Goal: Information Seeking & Learning: Learn about a topic

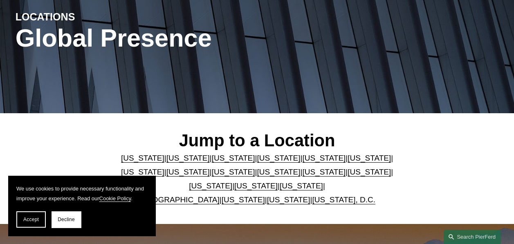
scroll to position [205, 0]
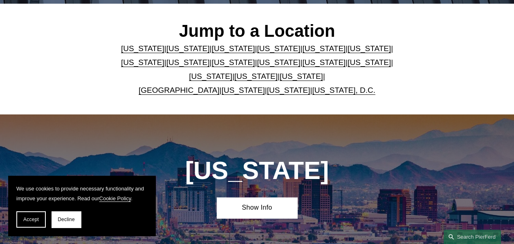
click at [283, 78] on link "[US_STATE]" at bounding box center [301, 76] width 43 height 9
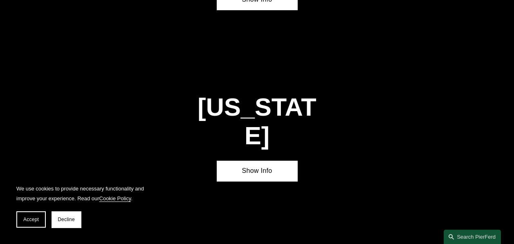
scroll to position [2383, 0]
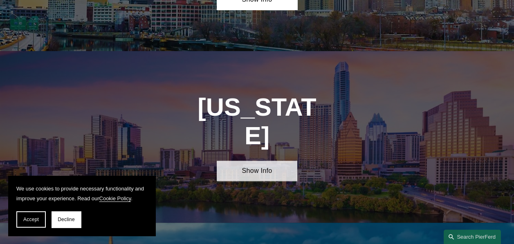
click at [276, 161] on link "Show Info" at bounding box center [257, 171] width 81 height 21
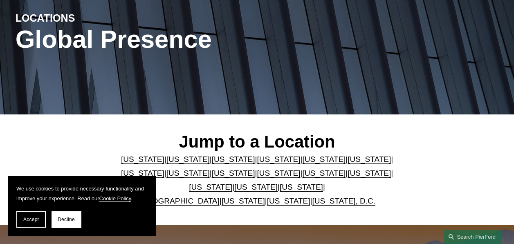
scroll to position [0, 0]
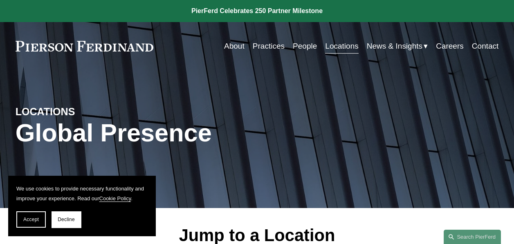
click at [299, 45] on link "People" at bounding box center [305, 46] width 24 height 16
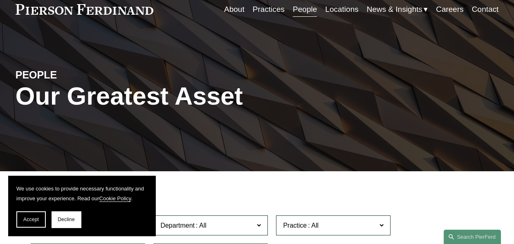
scroll to position [123, 0]
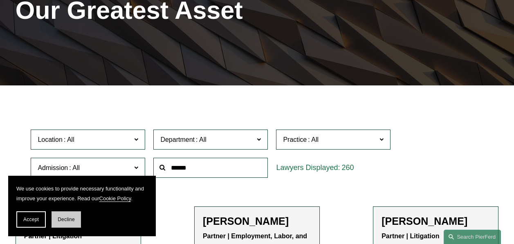
click at [75, 215] on button "Decline" at bounding box center [66, 220] width 29 height 16
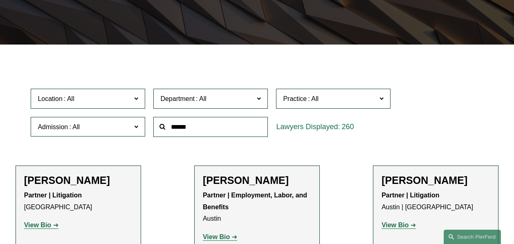
scroll to position [205, 0]
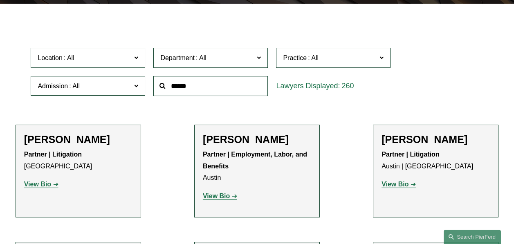
click at [189, 88] on input "text" at bounding box center [210, 86] width 115 height 20
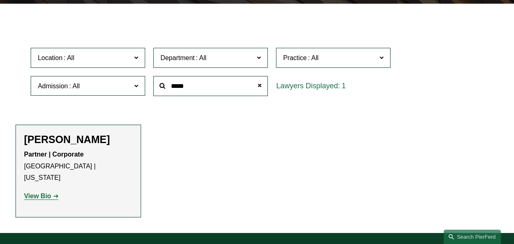
click at [43, 193] on strong "View Bio" at bounding box center [37, 196] width 27 height 7
drag, startPoint x: 262, startPoint y: 87, endPoint x: 218, endPoint y: 97, distance: 45.3
click at [229, 100] on div "*****" at bounding box center [210, 86] width 123 height 28
click at [198, 89] on input "*****" at bounding box center [210, 86] width 115 height 20
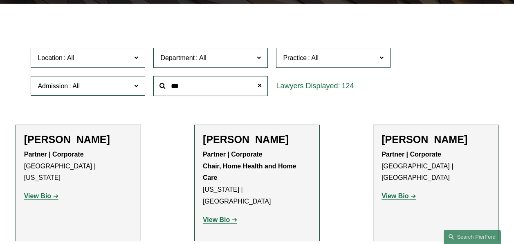
type input "***"
click at [228, 216] on strong "View Bio" at bounding box center [216, 219] width 27 height 7
click at [403, 193] on strong "View Bio" at bounding box center [395, 196] width 27 height 7
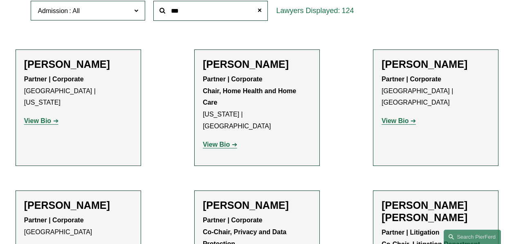
scroll to position [409, 0]
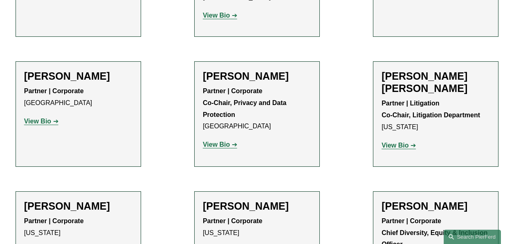
click at [44, 118] on strong "View Bio" at bounding box center [37, 121] width 27 height 7
click at [217, 148] on strong "View Bio" at bounding box center [216, 144] width 27 height 7
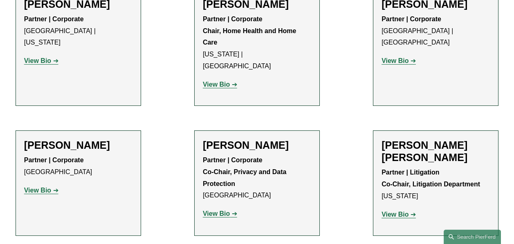
scroll to position [245, 0]
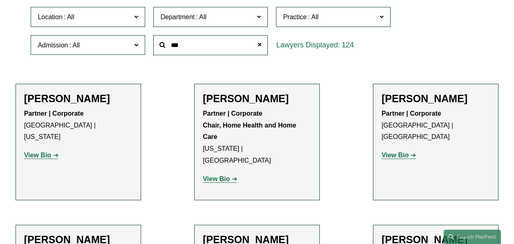
click at [55, 152] on link "View Bio" at bounding box center [41, 155] width 34 height 7
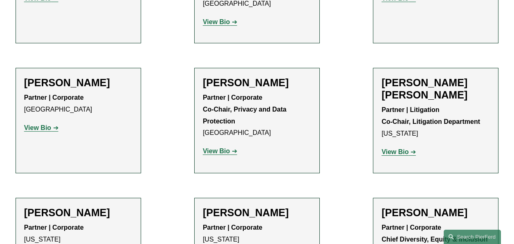
scroll to position [409, 0]
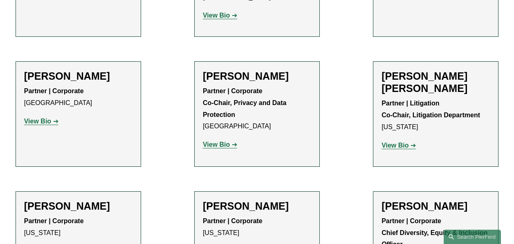
click at [405, 142] on strong "View Bio" at bounding box center [395, 145] width 27 height 7
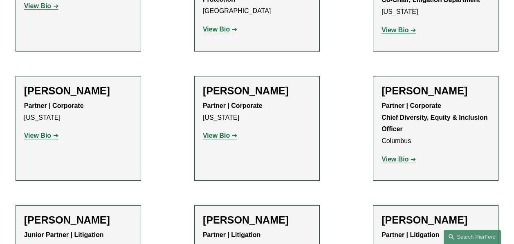
scroll to position [573, 0]
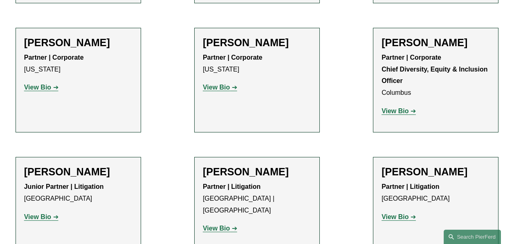
click at [51, 216] on link "View Bio" at bounding box center [41, 217] width 34 height 7
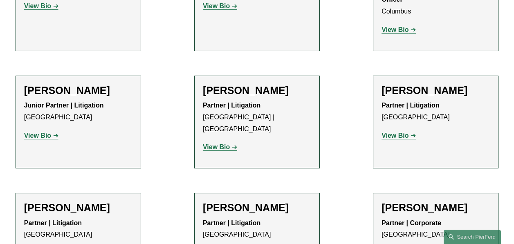
scroll to position [655, 0]
click at [222, 143] on strong "View Bio" at bounding box center [216, 146] width 27 height 7
click at [404, 137] on strong "View Bio" at bounding box center [395, 135] width 27 height 7
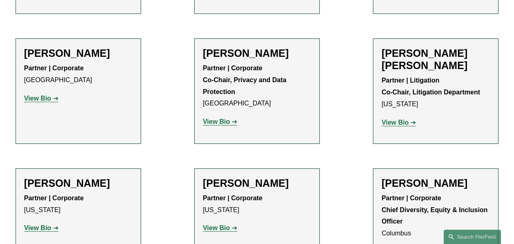
scroll to position [0, 0]
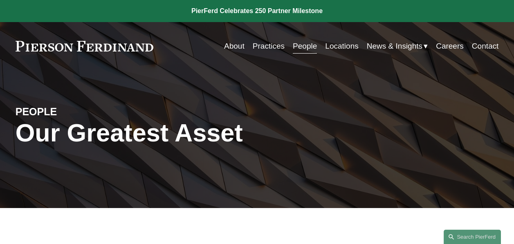
click at [460, 43] on link "Careers" at bounding box center [450, 46] width 28 height 16
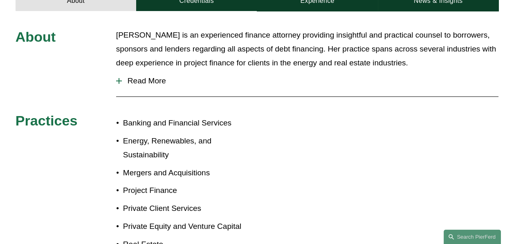
scroll to position [302, 0]
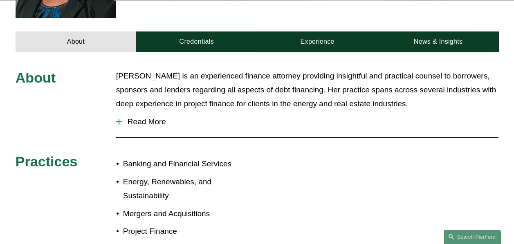
click at [150, 117] on span "Read More" at bounding box center [310, 121] width 377 height 9
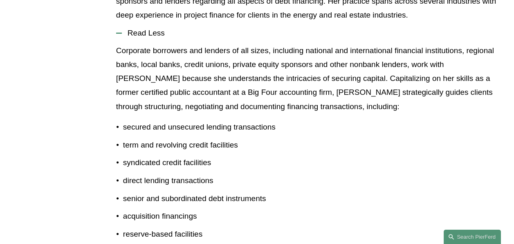
scroll to position [507, 0]
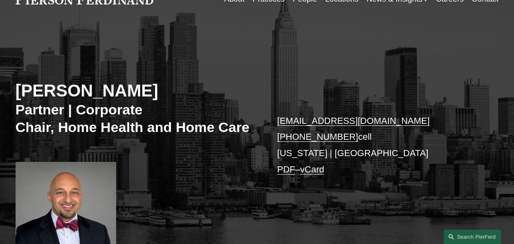
scroll to position [164, 0]
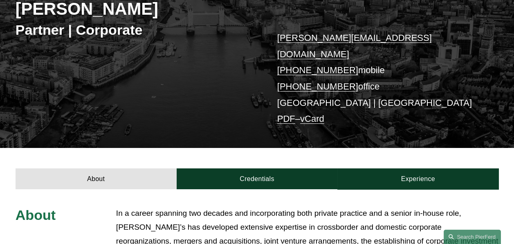
scroll to position [82, 0]
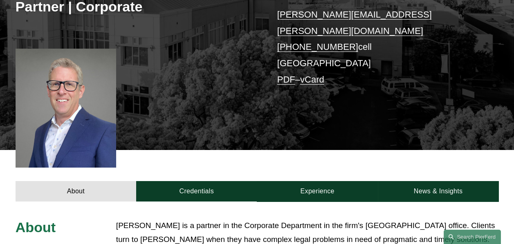
scroll to position [164, 0]
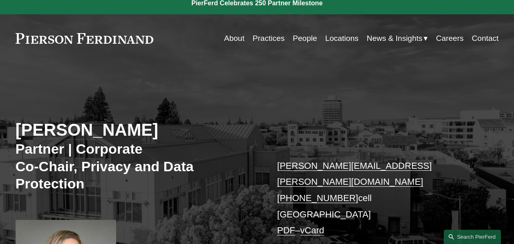
scroll to position [164, 0]
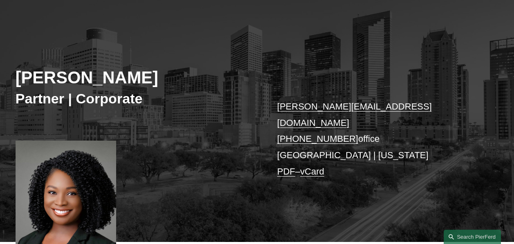
scroll to position [123, 0]
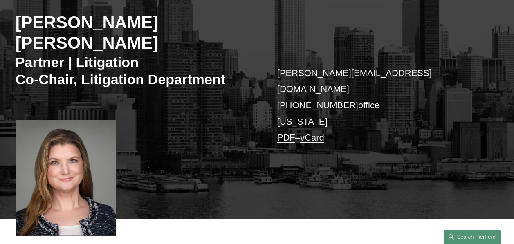
scroll to position [123, 0]
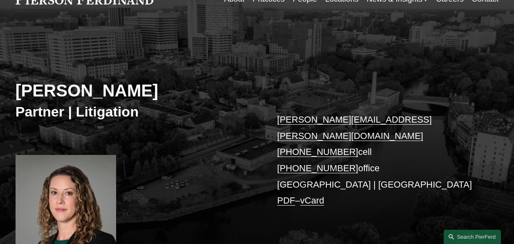
scroll to position [123, 0]
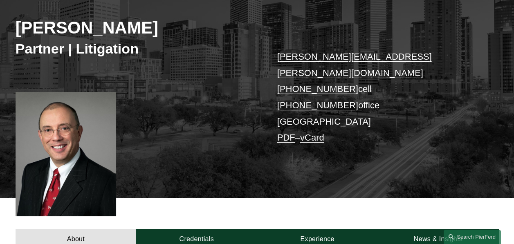
scroll to position [123, 0]
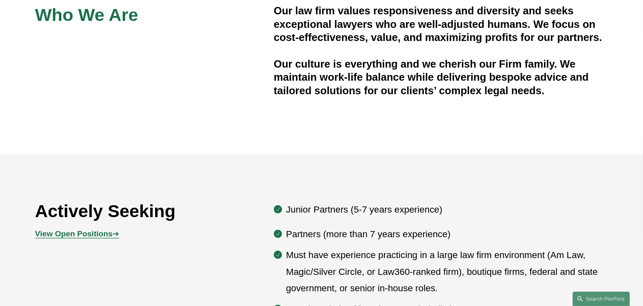
scroll to position [391, 0]
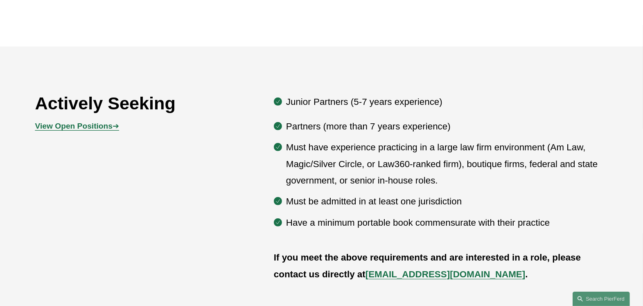
click at [91, 128] on strong "View Open Positions" at bounding box center [73, 126] width 77 height 9
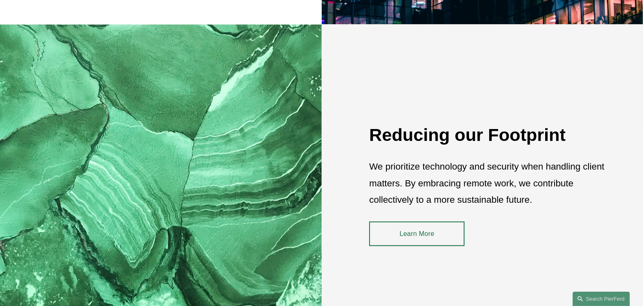
scroll to position [1030, 0]
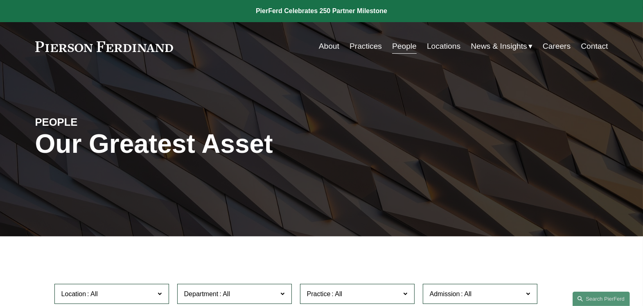
click at [550, 46] on link "Careers" at bounding box center [557, 46] width 28 height 16
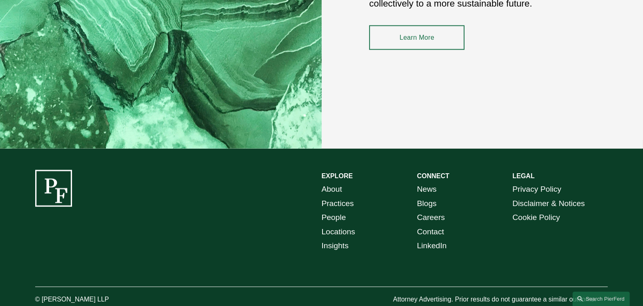
scroll to position [1234, 0]
